Goal: Task Accomplishment & Management: Use online tool/utility

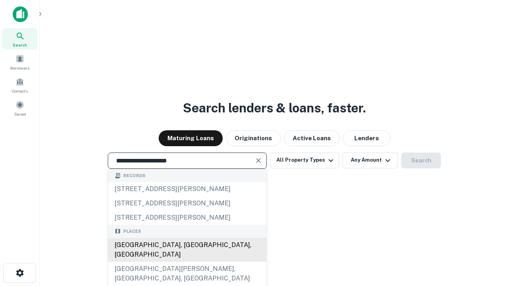
click at [187, 262] on div "[GEOGRAPHIC_DATA], [GEOGRAPHIC_DATA], [GEOGRAPHIC_DATA]" at bounding box center [187, 250] width 158 height 24
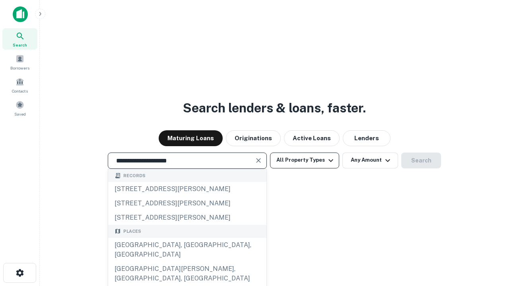
type input "**********"
click at [304, 160] on button "All Property Types" at bounding box center [304, 161] width 69 height 16
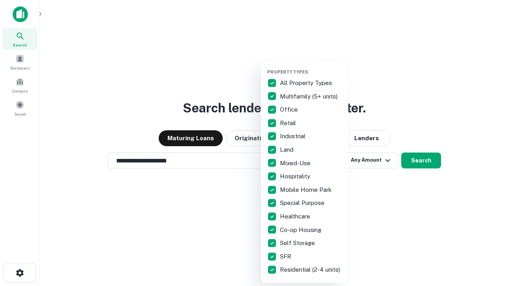
click at [311, 67] on button "button" at bounding box center [310, 67] width 87 height 0
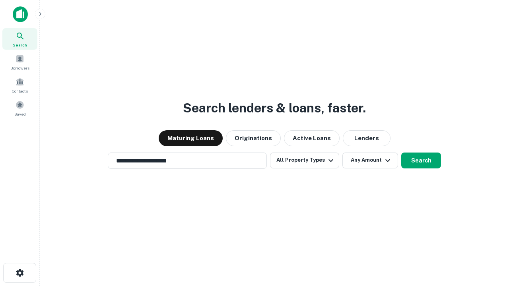
scroll to position [12, 0]
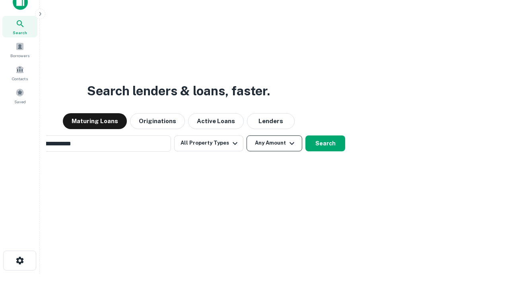
click at [246, 136] on button "Any Amount" at bounding box center [274, 144] width 56 height 16
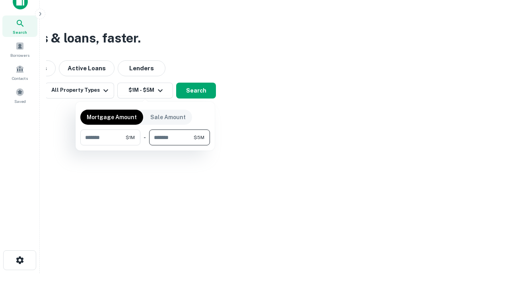
type input "*******"
click at [145, 145] on button "button" at bounding box center [145, 145] width 130 height 0
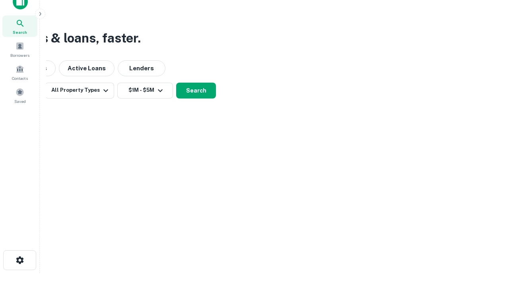
scroll to position [5, 147]
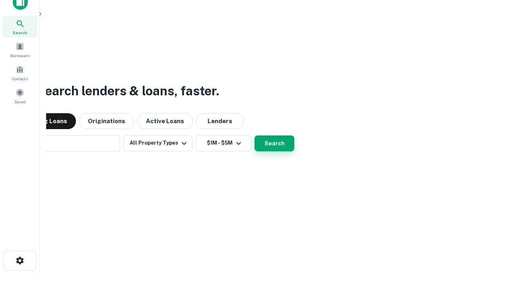
click at [254, 136] on button "Search" at bounding box center [274, 144] width 40 height 16
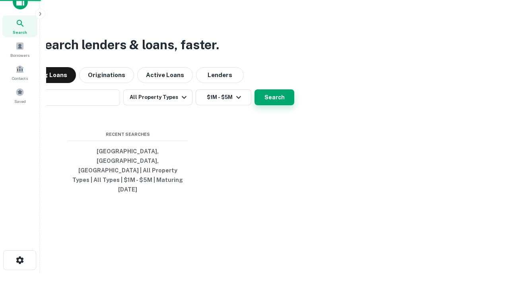
scroll to position [21, 225]
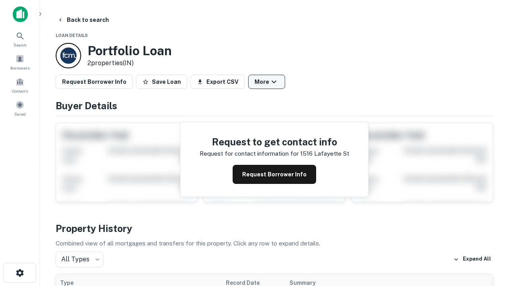
click at [266, 82] on button "More" at bounding box center [266, 82] width 37 height 14
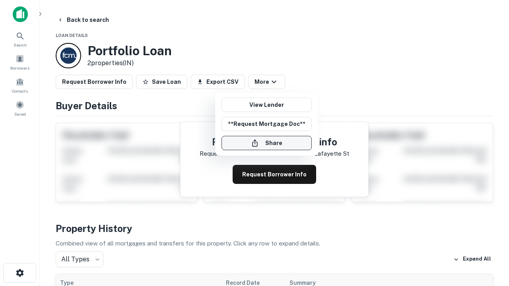
click at [266, 143] on button "Share" at bounding box center [266, 143] width 90 height 14
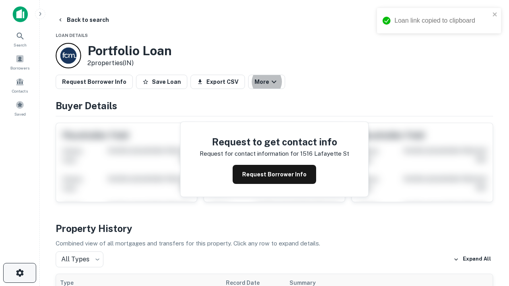
click at [19, 273] on icon "button" at bounding box center [20, 273] width 10 height 10
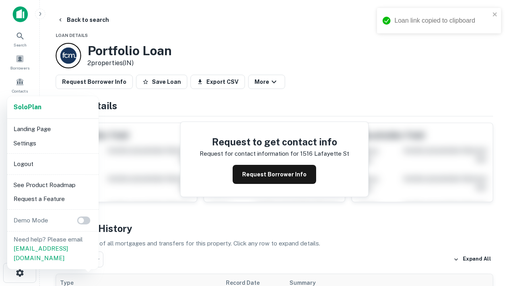
click at [52, 164] on li "Logout" at bounding box center [52, 164] width 85 height 14
